Goal: Information Seeking & Learning: Learn about a topic

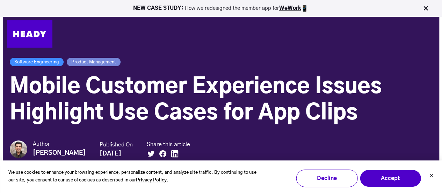
click at [227, 80] on span "Mobile Customer Experience Issues Highlight Use Cases for App Clips" at bounding box center [196, 99] width 372 height 47
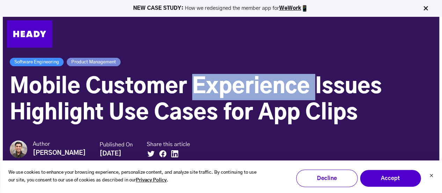
click at [227, 80] on span "Mobile Customer Experience Issues Highlight Use Cases for App Clips" at bounding box center [196, 99] width 372 height 47
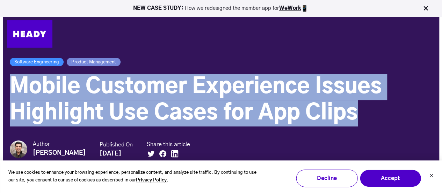
drag, startPoint x: 227, startPoint y: 80, endPoint x: 227, endPoint y: 94, distance: 14.0
click at [227, 94] on span "Mobile Customer Experience Issues Highlight Use Cases for App Clips" at bounding box center [196, 99] width 372 height 47
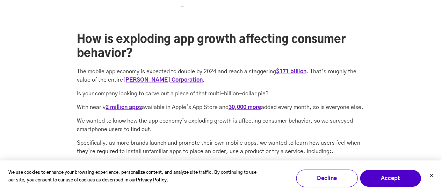
scroll to position [350, 0]
click at [227, 72] on p "The mobile app economy is expected to double by 2024 and reach a staggering $17…" at bounding box center [221, 75] width 289 height 17
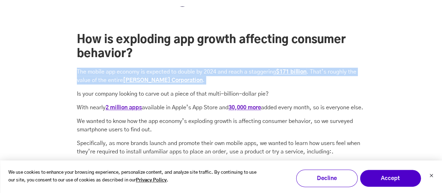
click at [227, 72] on p "The mobile app economy is expected to double by 2024 and reach a staggering $17…" at bounding box center [221, 75] width 289 height 17
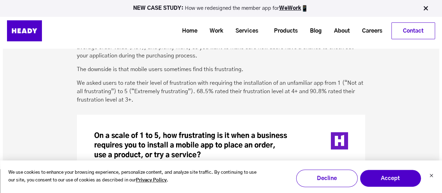
scroll to position [1655, 0]
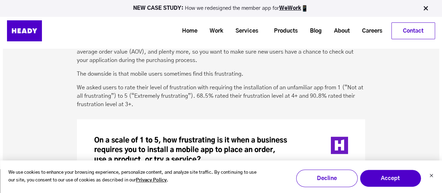
click at [187, 92] on p "We asked users to rate their level of frustration with requiring the installati…" at bounding box center [221, 95] width 289 height 25
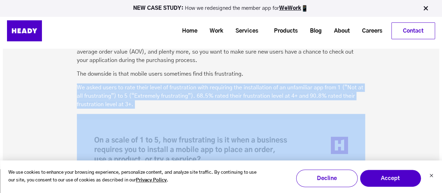
click at [187, 92] on p "We asked users to rate their level of frustration with requiring the installati…" at bounding box center [221, 95] width 289 height 25
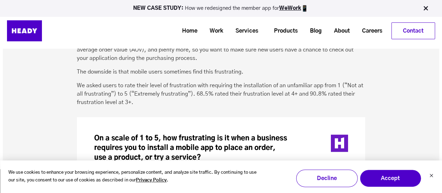
scroll to position [1660, 0]
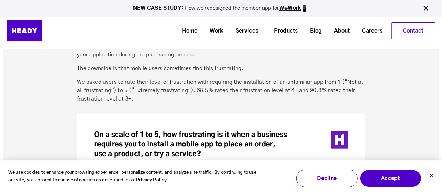
click at [187, 92] on p "We asked users to rate their level of frustration with requiring the installati…" at bounding box center [221, 90] width 289 height 25
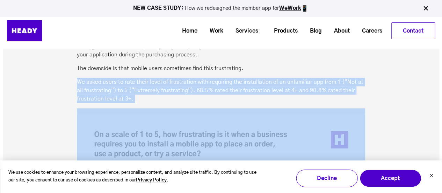
click at [187, 92] on p "We asked users to rate their level of frustration with requiring the installati…" at bounding box center [221, 90] width 289 height 25
copy div "We asked users to rate their level of frustration with requiring the installati…"
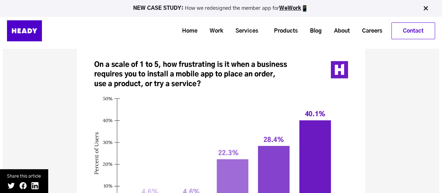
scroll to position [1729, 0]
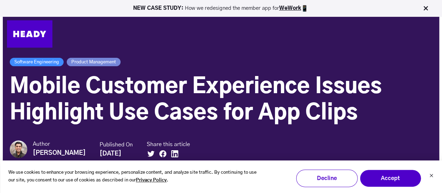
click at [29, 29] on img at bounding box center [29, 33] width 45 height 27
